Goal: Transaction & Acquisition: Obtain resource

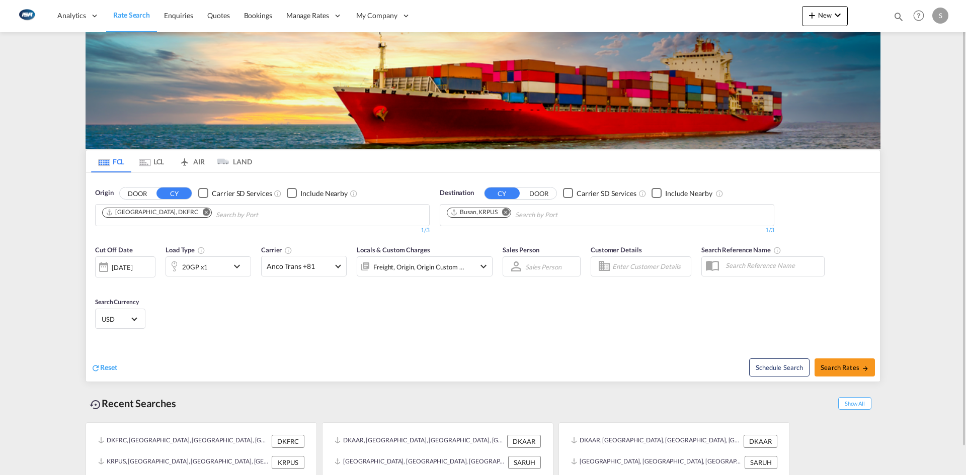
click at [203, 212] on md-icon "Remove" at bounding box center [207, 212] width 8 height 8
click at [179, 212] on body "Analytics Reports Dashboard Rate Search Enquiries Quotes Bookings" at bounding box center [483, 237] width 966 height 475
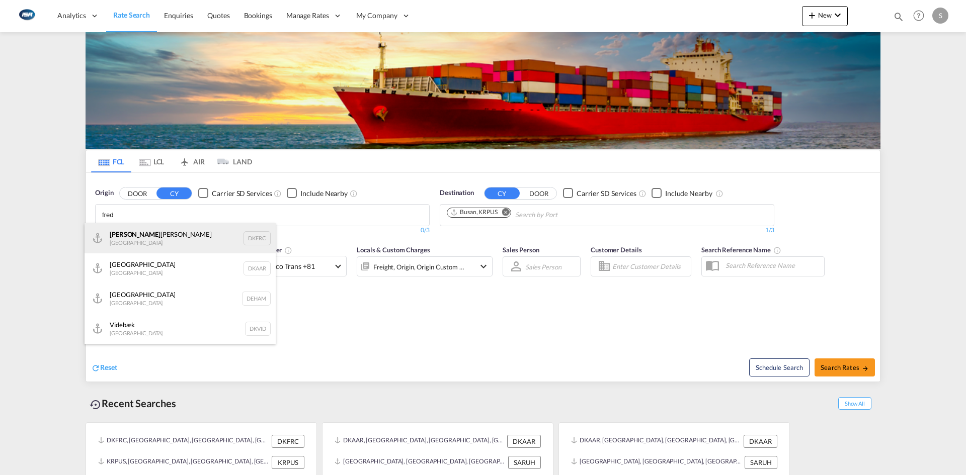
type input "fred"
click at [141, 240] on div "[PERSON_NAME] Denmark DKFRC" at bounding box center [180, 238] width 191 height 30
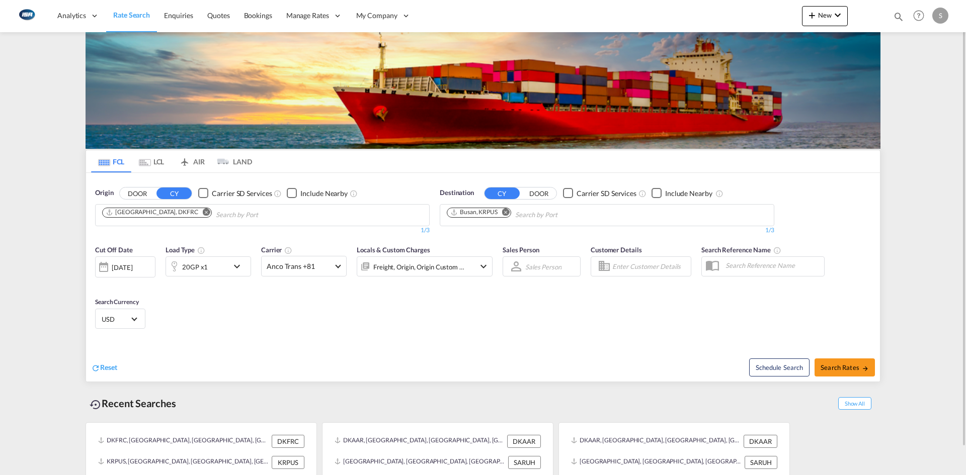
click at [507, 213] on md-icon "Remove" at bounding box center [506, 212] width 8 height 8
click at [510, 213] on body "Analytics Reports Dashboard Rate Search Enquiries Quotes Bookings" at bounding box center [483, 237] width 966 height 475
type input "kaoh"
click at [519, 230] on div "Kaoh siung [GEOGRAPHIC_DATA], Province of [GEOGRAPHIC_DATA] [GEOGRAPHIC_DATA]" at bounding box center [524, 240] width 191 height 35
click at [856, 368] on span "Search Rates" at bounding box center [845, 368] width 48 height 8
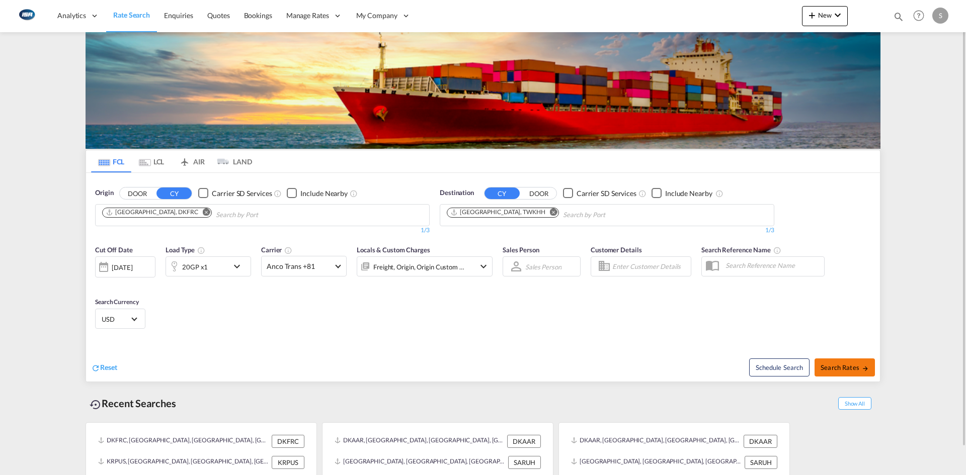
type input "DKFRC to TWKHH / [DATE]"
